Goal: Information Seeking & Learning: Learn about a topic

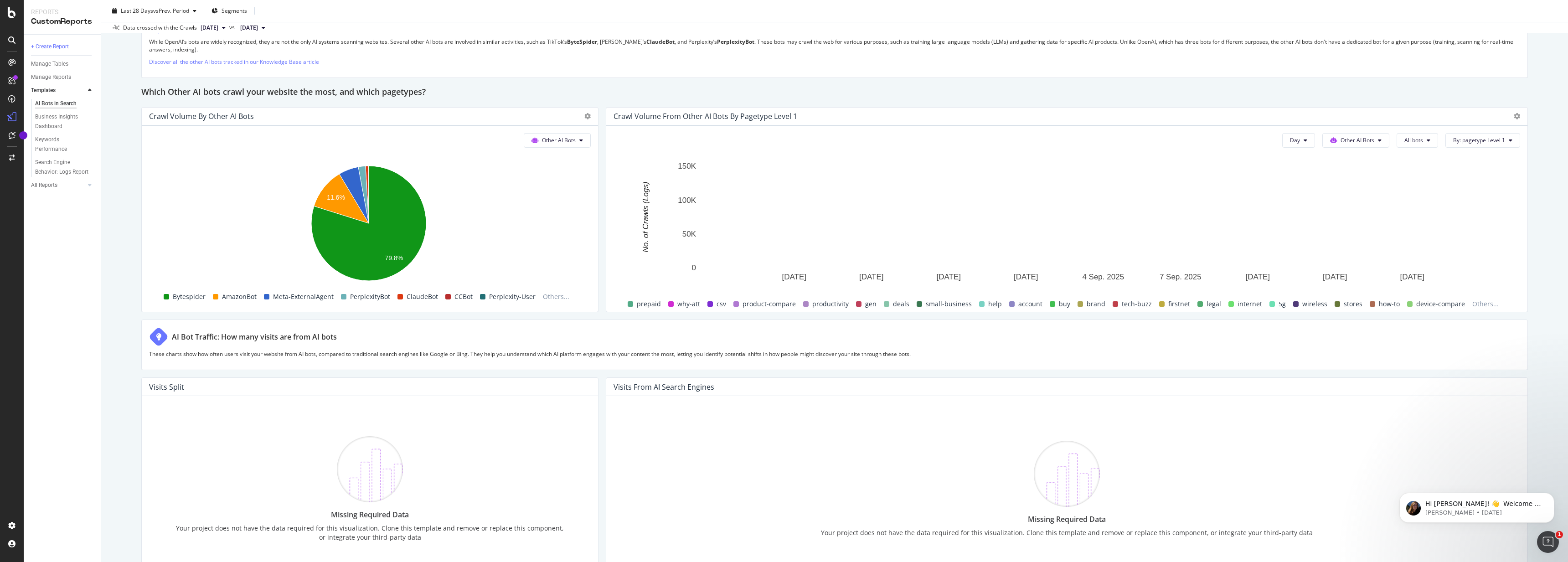
scroll to position [1369, 0]
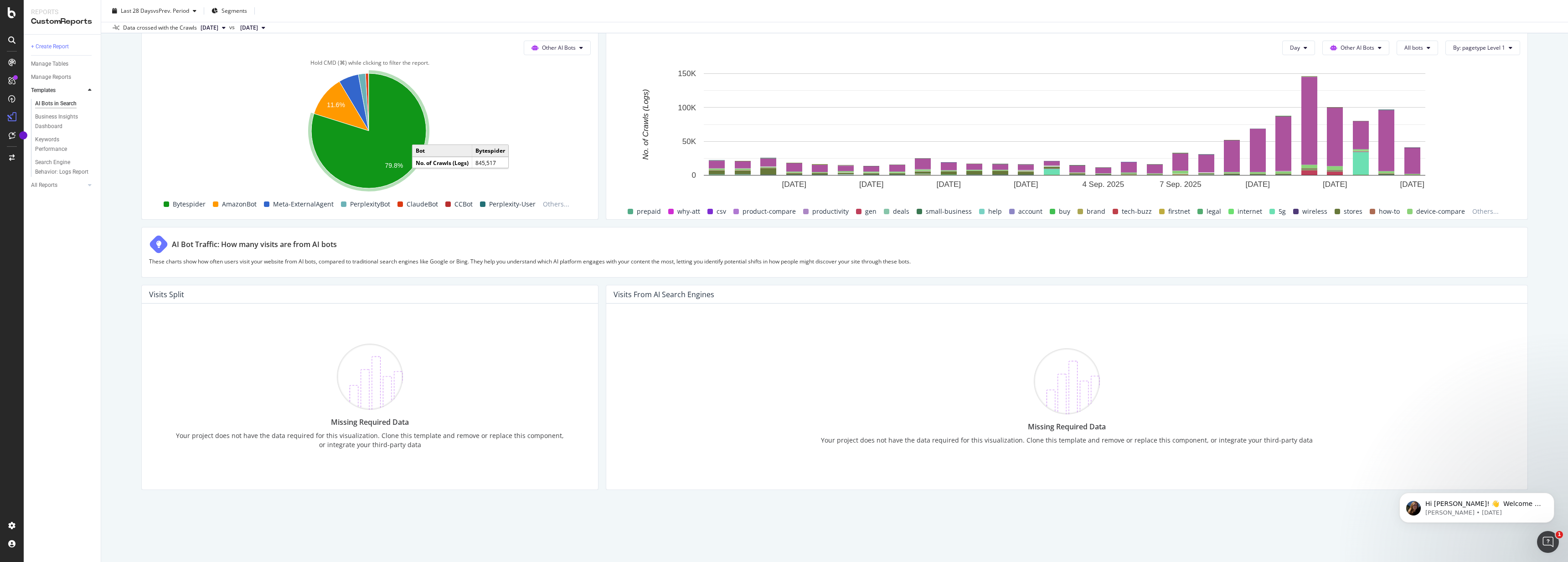
click at [383, 147] on icon "A chart." at bounding box center [368, 131] width 115 height 115
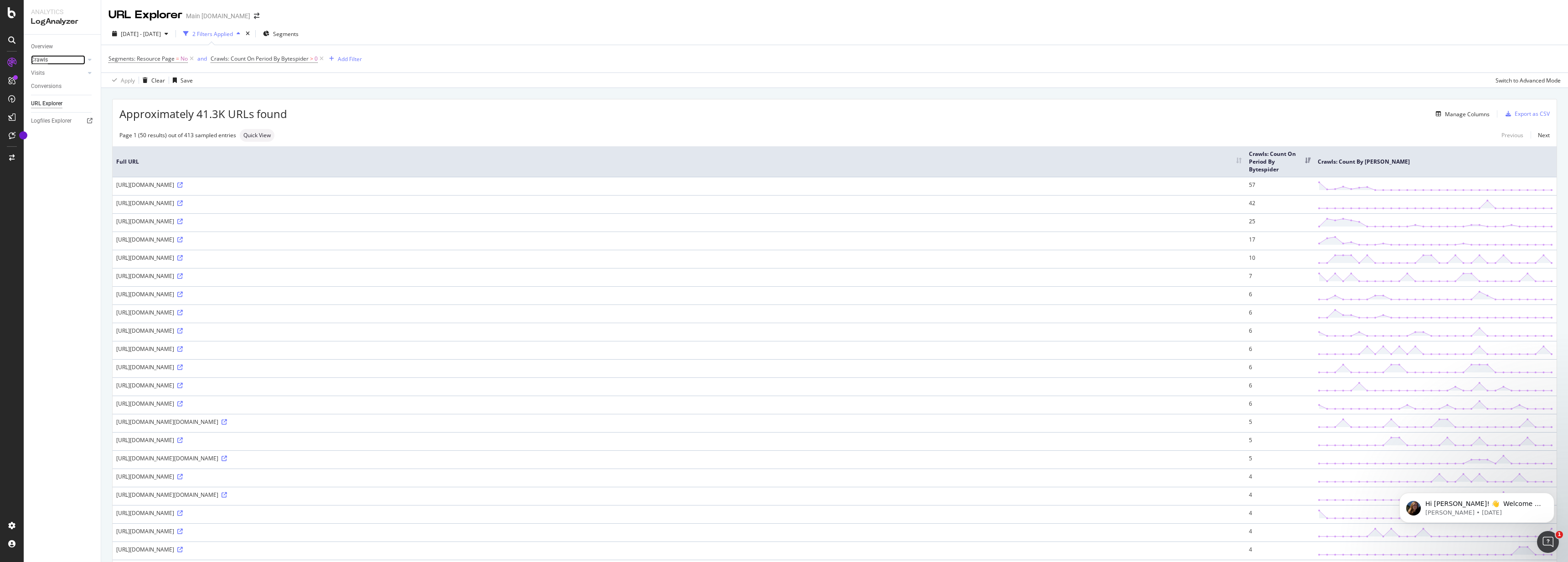
click at [44, 59] on div "Crawls" at bounding box center [40, 60] width 17 height 10
